Goal: Task Accomplishment & Management: Use online tool/utility

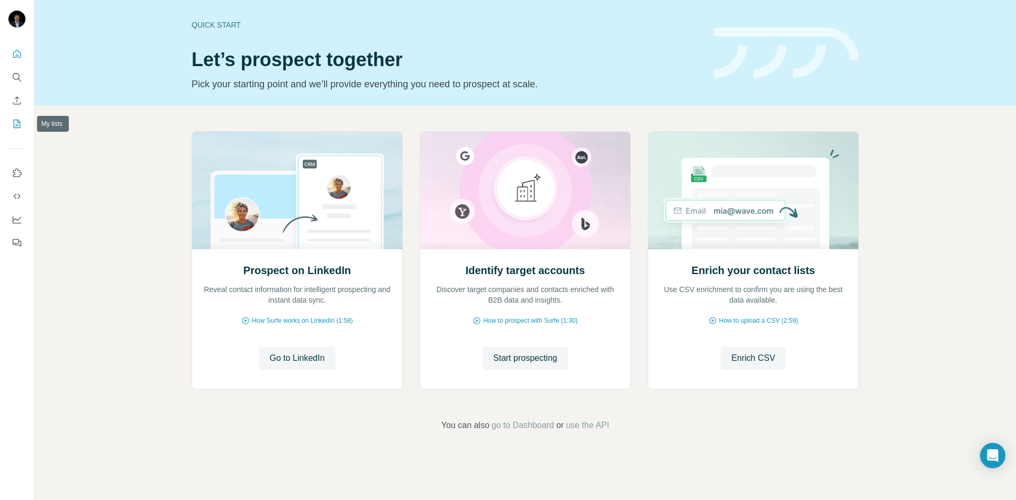
click at [17, 121] on icon "My lists" at bounding box center [17, 123] width 5 height 7
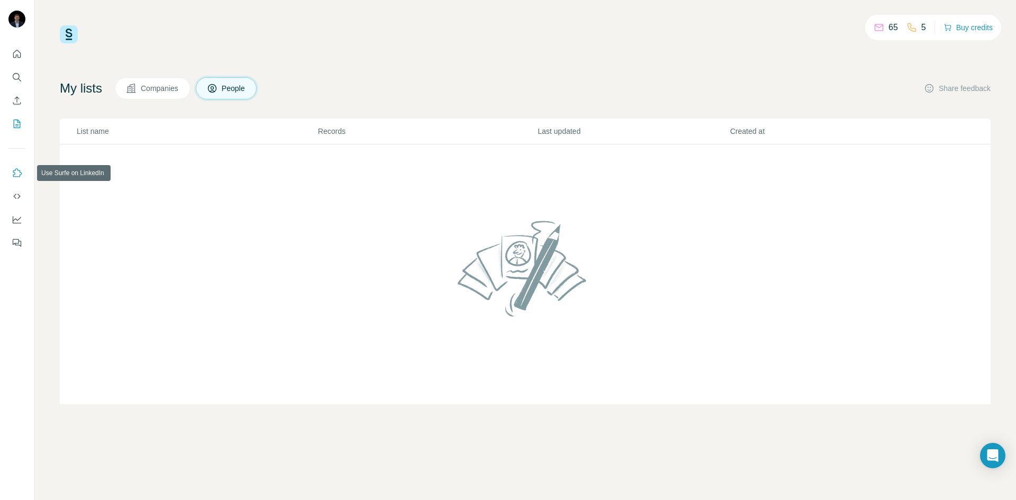
click at [17, 174] on icon "Use Surfe on LinkedIn" at bounding box center [17, 173] width 11 height 11
click at [139, 211] on td at bounding box center [525, 274] width 931 height 260
click at [166, 91] on span "Companies" at bounding box center [160, 88] width 39 height 11
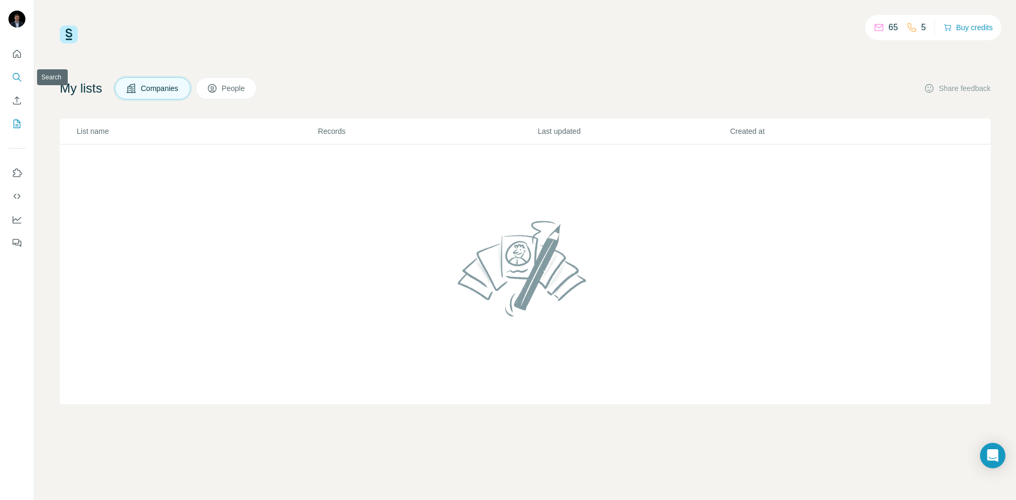
click at [19, 75] on icon "Search" at bounding box center [16, 76] width 7 height 7
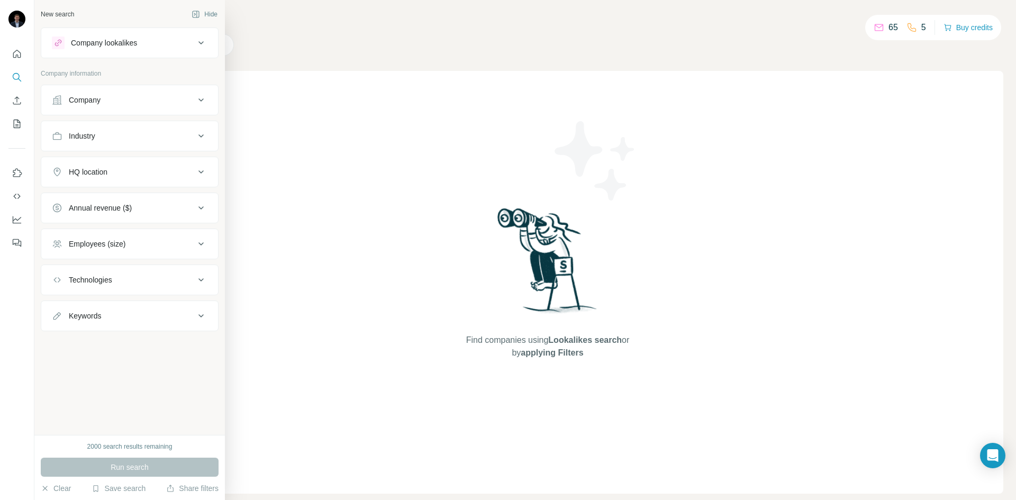
click at [165, 48] on div "Company lookalikes" at bounding box center [123, 43] width 143 height 13
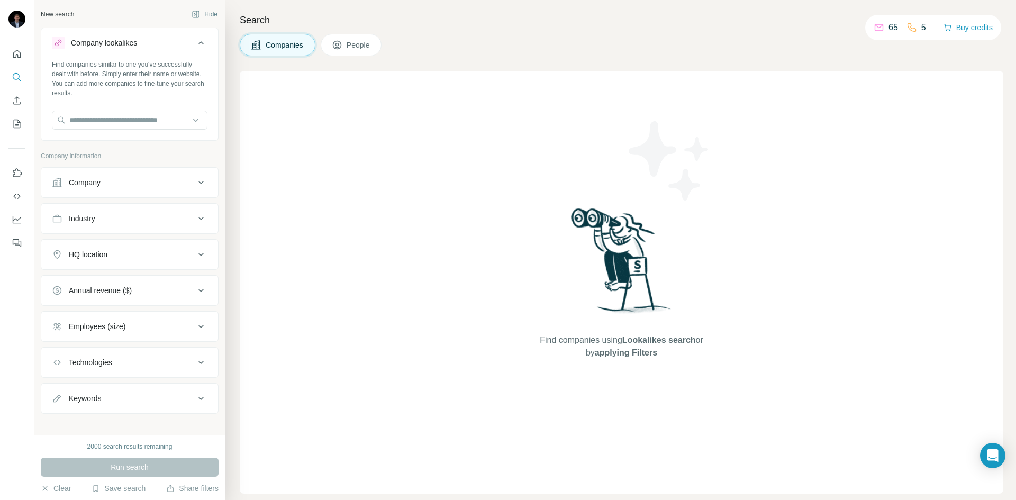
click at [195, 217] on icon at bounding box center [201, 218] width 13 height 13
click at [132, 245] on input at bounding box center [124, 245] width 131 height 12
click at [195, 222] on icon at bounding box center [201, 218] width 13 height 13
click at [198, 363] on icon at bounding box center [200, 362] width 5 height 3
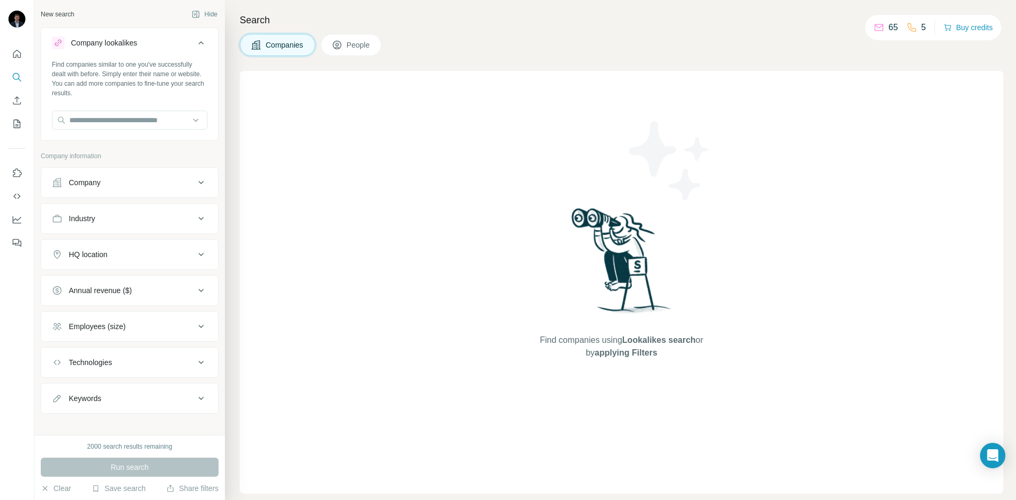
scroll to position [8, 0]
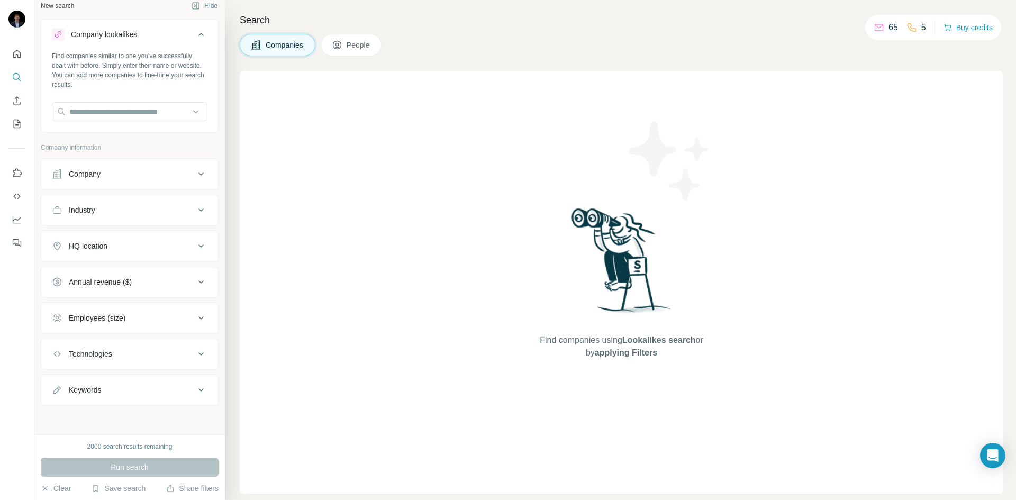
click at [354, 50] on button "People" at bounding box center [351, 45] width 61 height 22
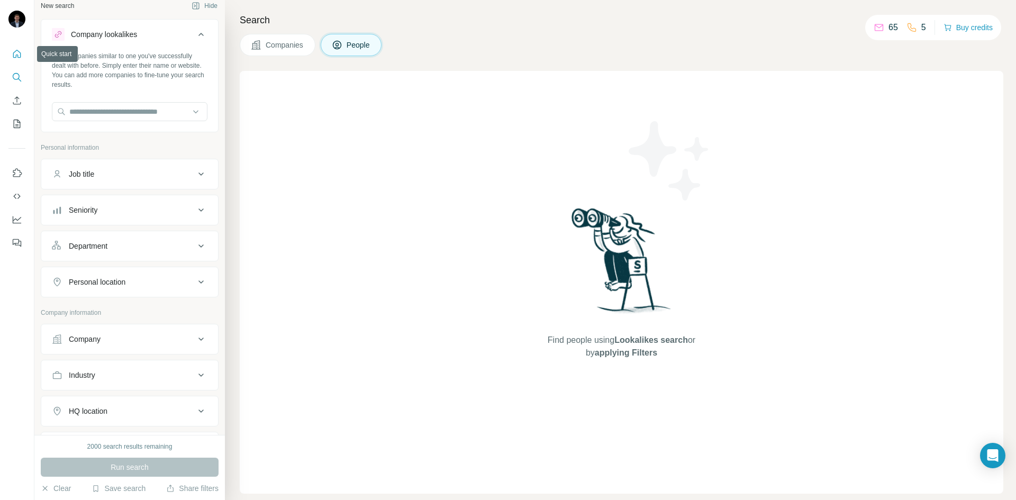
click at [16, 51] on icon "Quick start" at bounding box center [17, 54] width 8 height 8
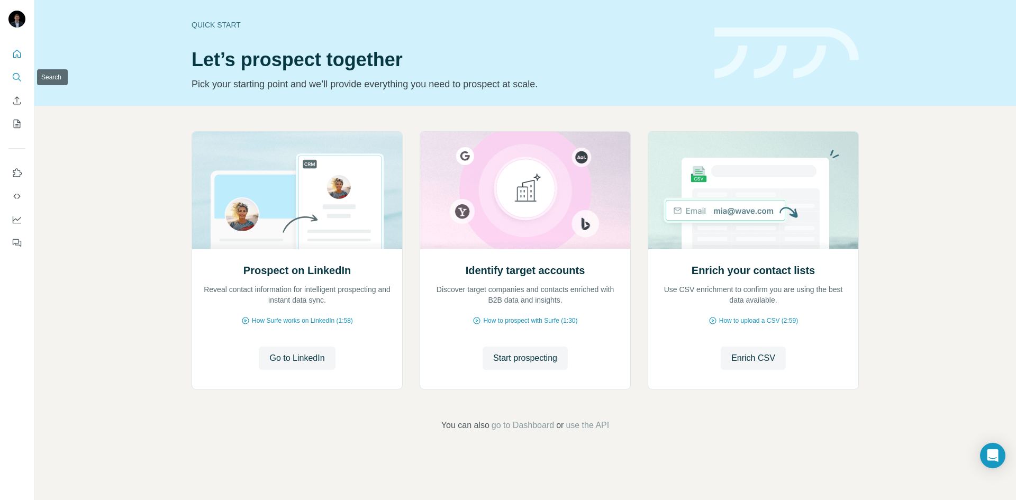
click at [18, 77] on icon "Search" at bounding box center [17, 77] width 11 height 11
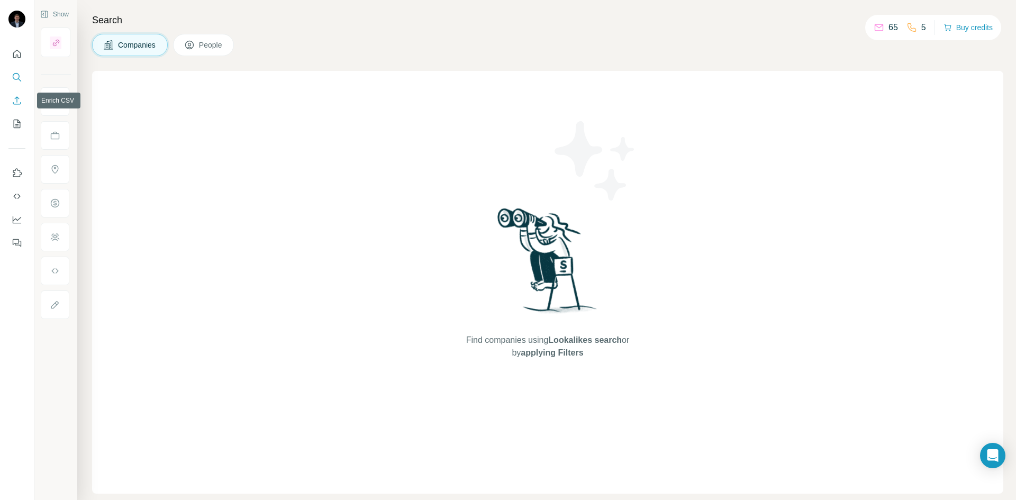
click at [16, 103] on icon "Enrich CSV" at bounding box center [17, 100] width 11 height 11
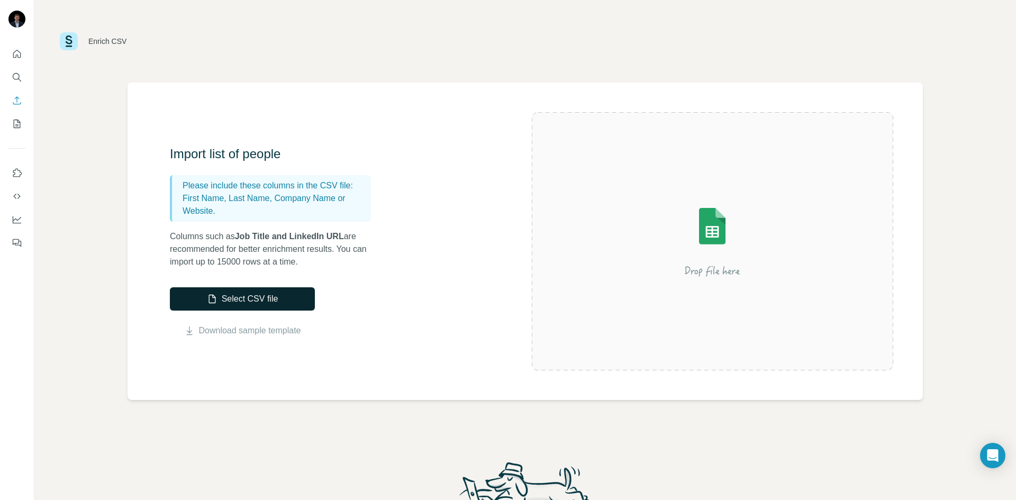
click at [202, 299] on button "Select CSV file" at bounding box center [242, 298] width 145 height 23
click at [243, 334] on link "Download sample template" at bounding box center [250, 330] width 102 height 13
click at [237, 301] on button "Select CSV file" at bounding box center [242, 298] width 145 height 23
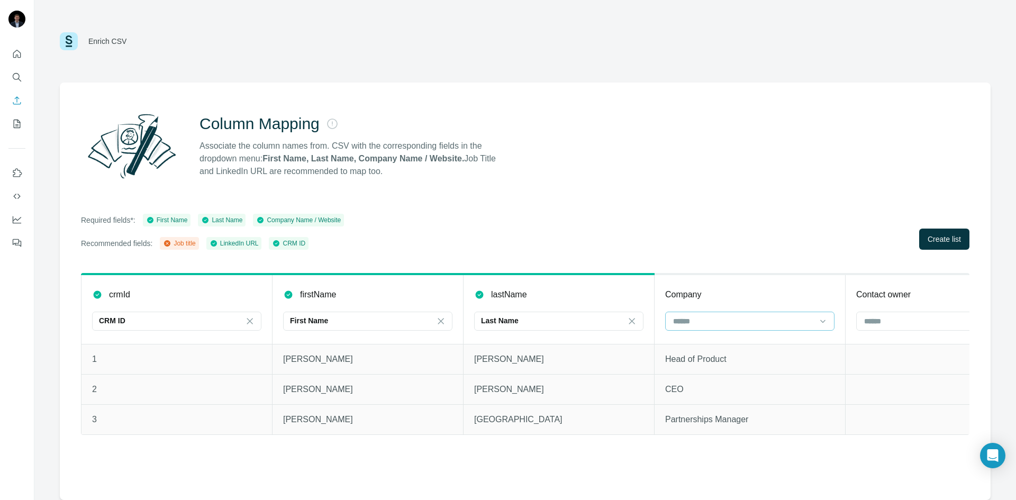
click at [816, 327] on div at bounding box center [749, 321] width 169 height 19
click at [796, 350] on div "Job title" at bounding box center [750, 345] width 164 height 19
click at [949, 239] on span "Create list" at bounding box center [944, 239] width 33 height 11
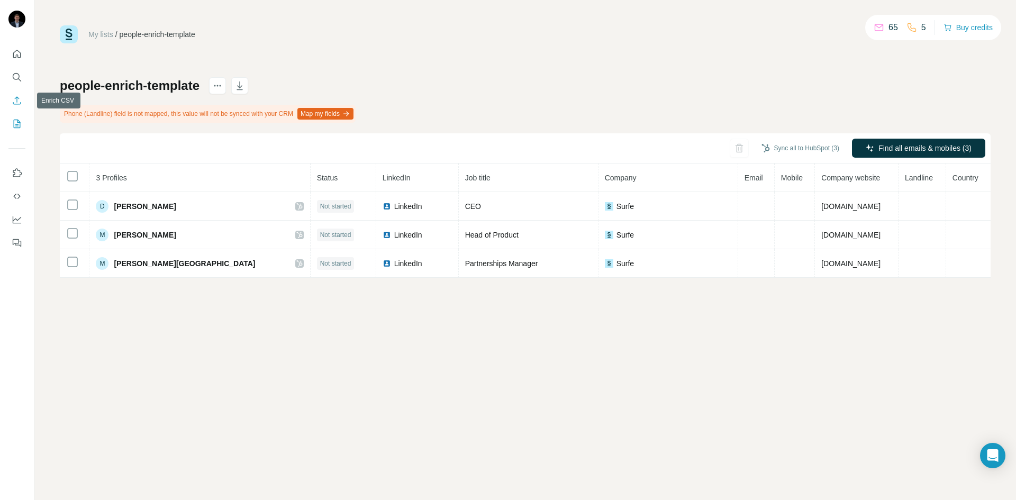
click at [18, 99] on icon "Enrich CSV" at bounding box center [17, 100] width 11 height 11
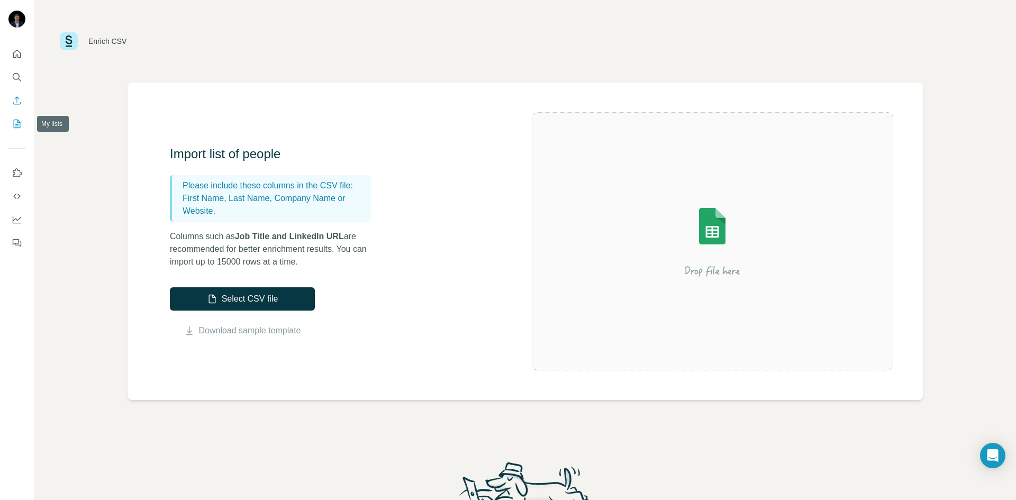
click at [12, 129] on icon "My lists" at bounding box center [17, 124] width 11 height 11
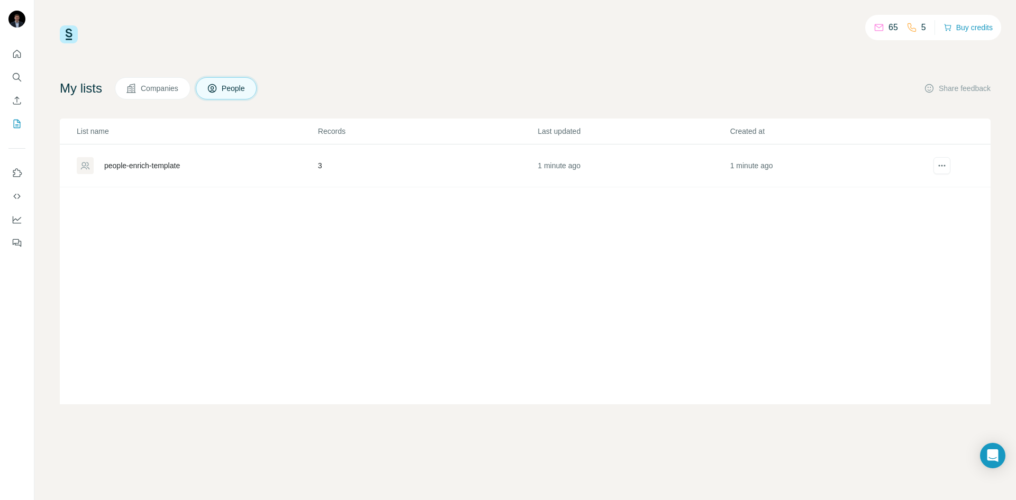
click at [151, 94] on button "Companies" at bounding box center [153, 88] width 76 height 22
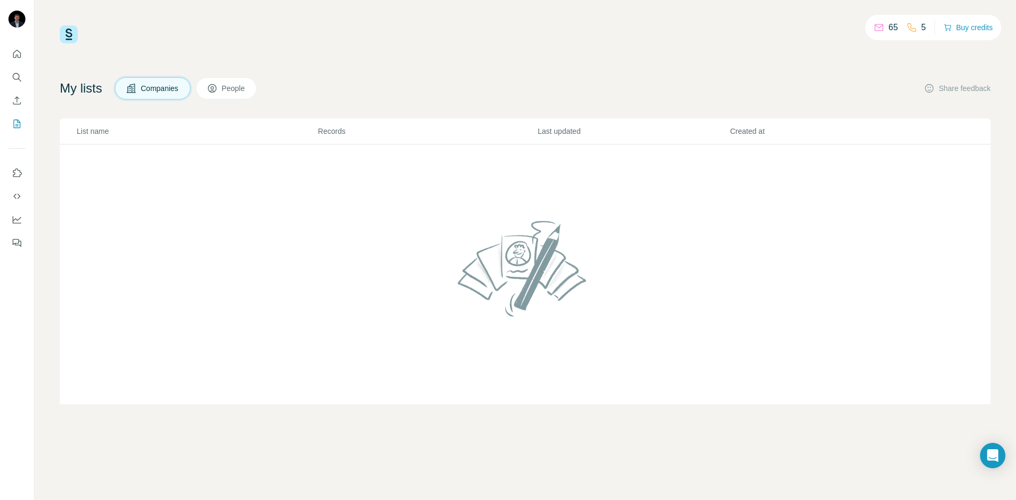
click at [218, 91] on icon at bounding box center [212, 88] width 11 height 11
